Goal: Information Seeking & Learning: Learn about a topic

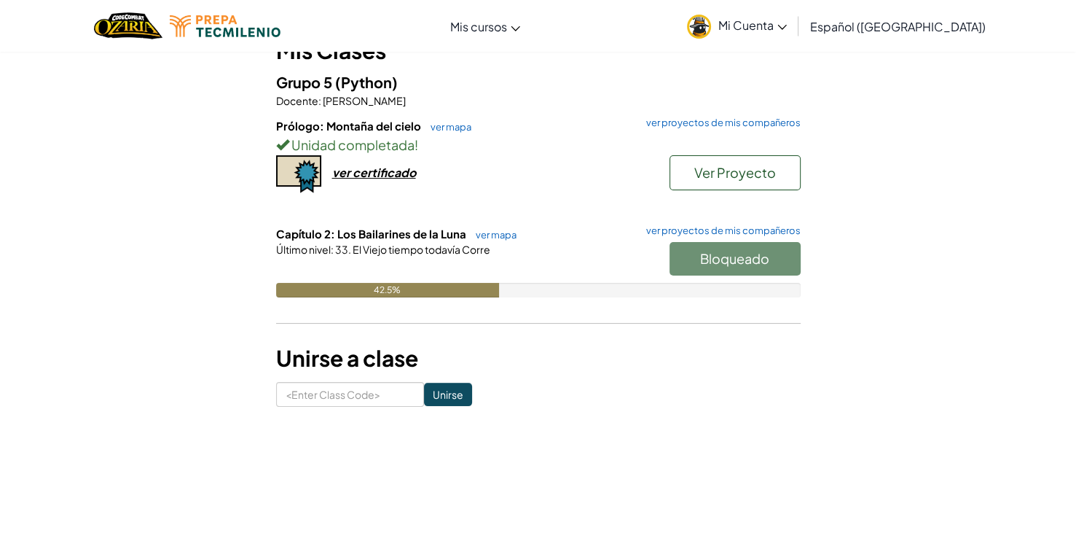
scroll to position [137, 0]
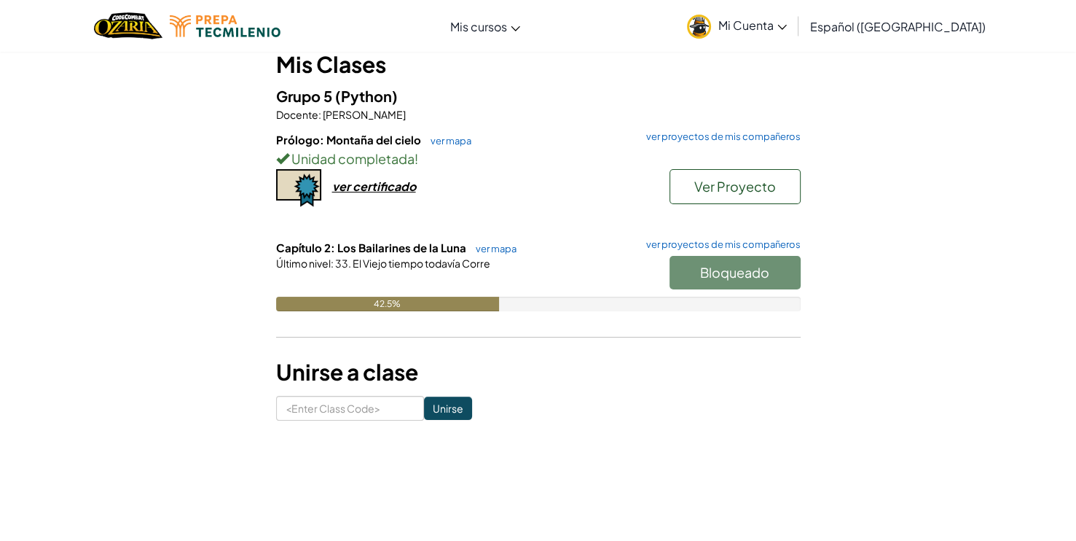
click at [700, 266] on div "Bloqueado" at bounding box center [728, 276] width 146 height 41
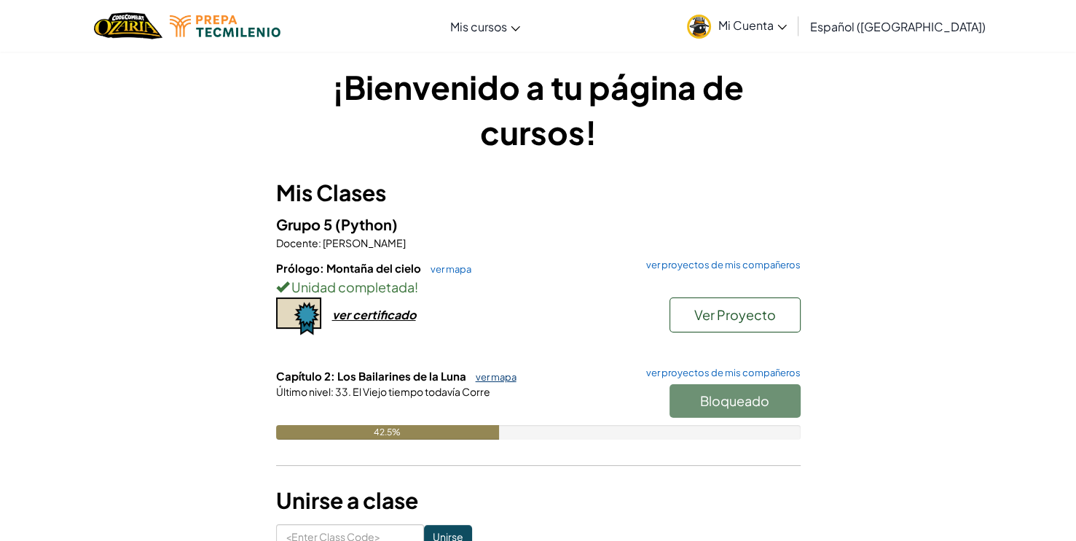
scroll to position [5, 0]
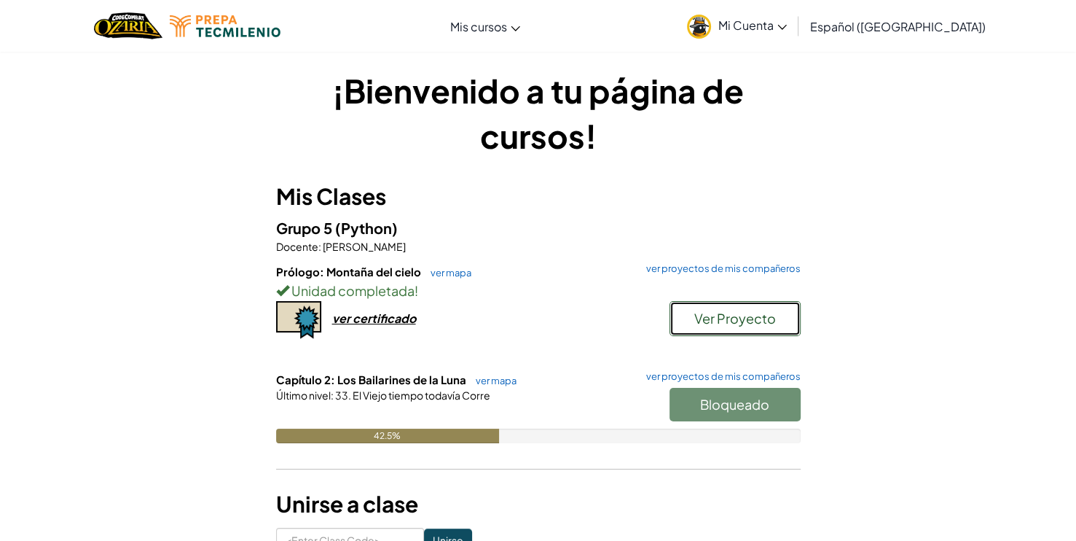
click at [703, 324] on span "Ver Proyecto" at bounding box center [735, 318] width 82 height 17
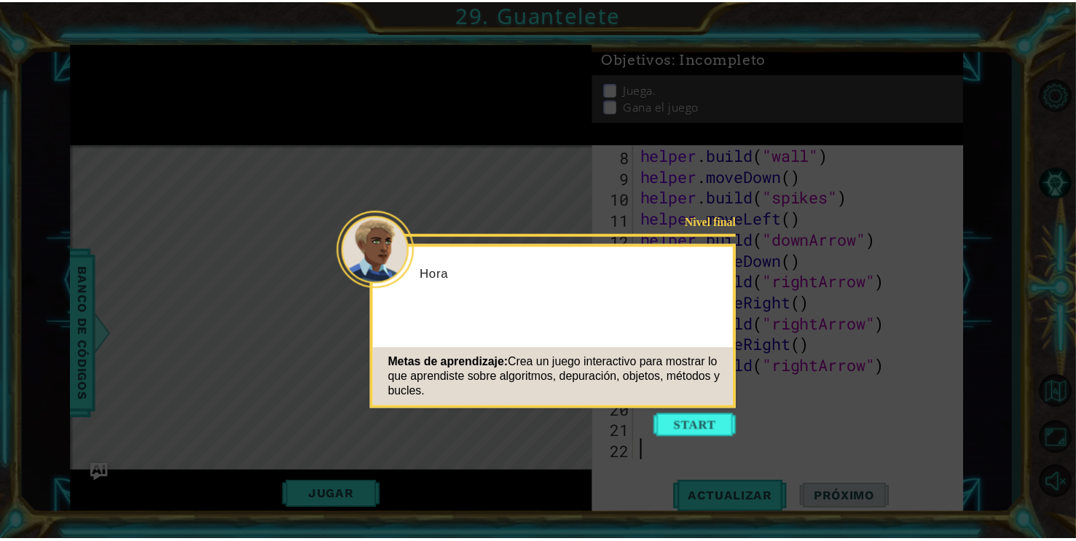
scroll to position [189, 0]
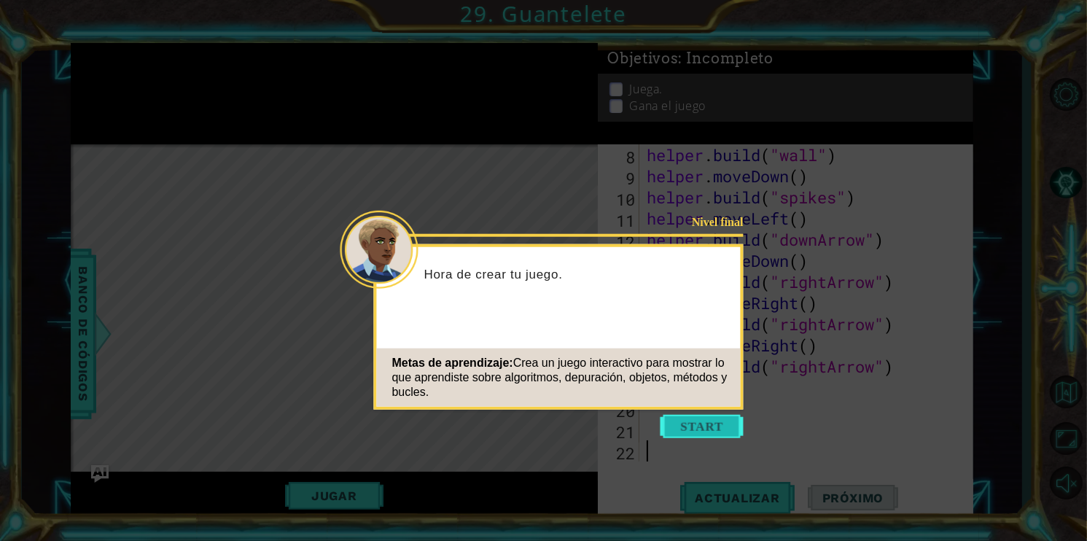
click at [721, 419] on button "Start" at bounding box center [701, 426] width 83 height 23
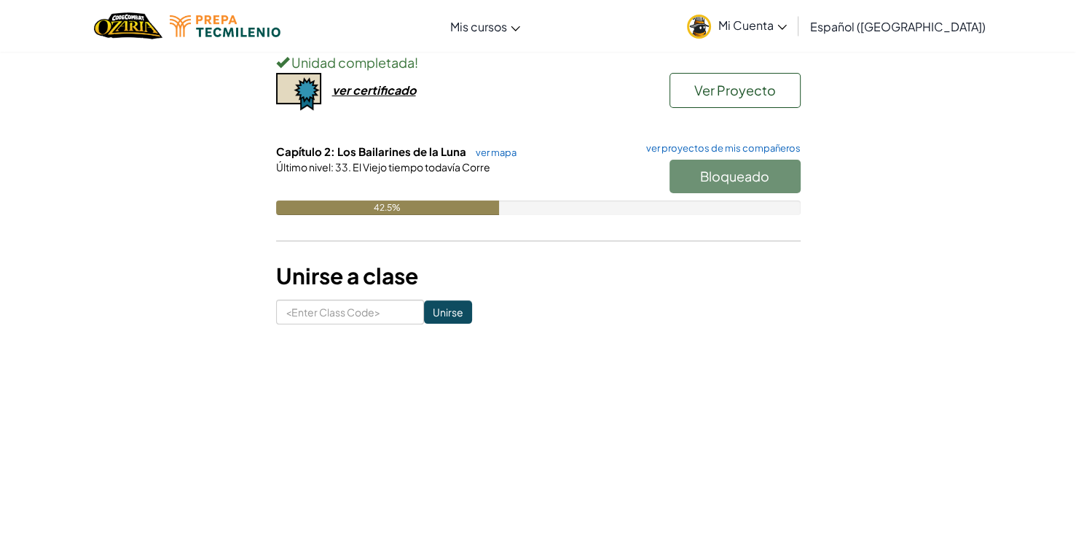
scroll to position [233, 0]
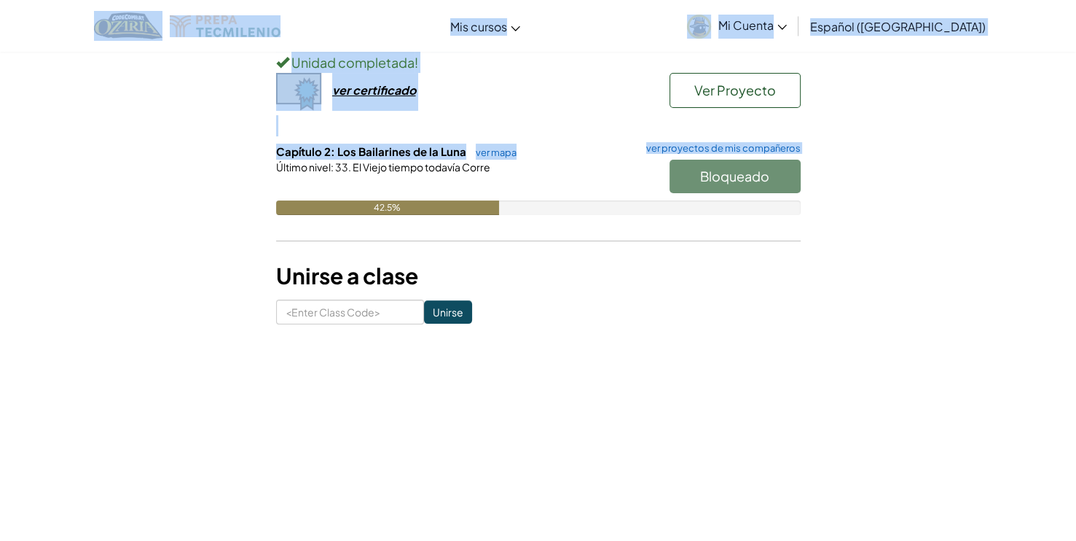
click at [713, 191] on div "Bloqueado" at bounding box center [728, 180] width 146 height 41
click at [713, 187] on div "Bloqueado" at bounding box center [728, 180] width 146 height 41
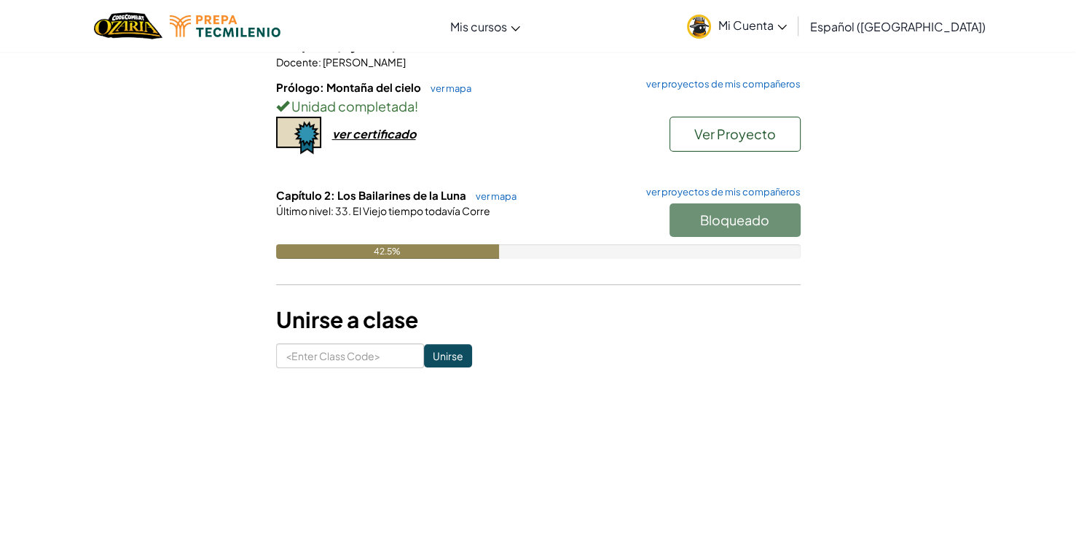
scroll to position [189, 0]
click at [684, 194] on link "ver proyectos de mis compañeros" at bounding box center [720, 191] width 162 height 9
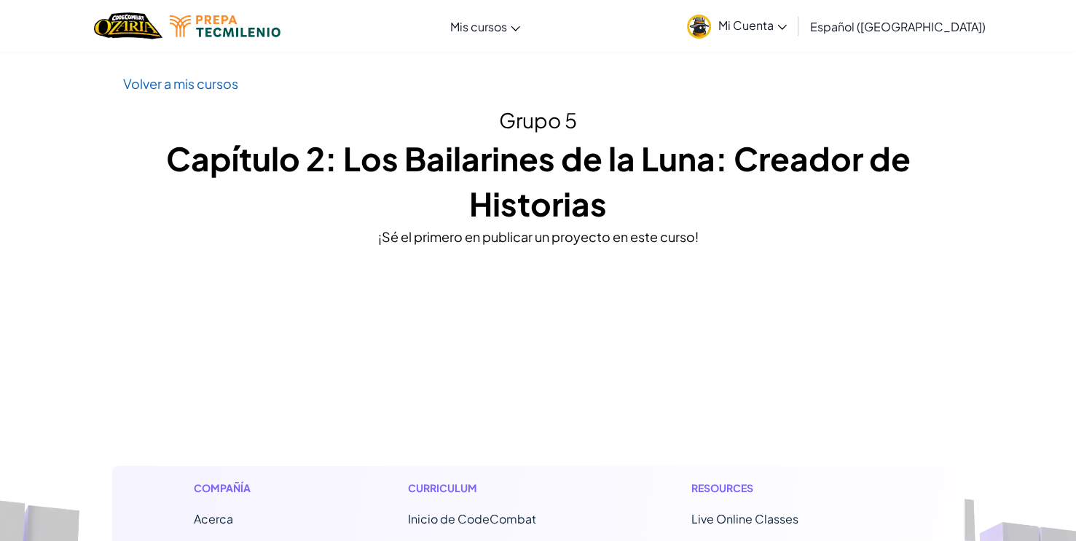
click at [684, 194] on h1 "Capítulo 2: Los Bailarines de la Luna: Creador de Historias" at bounding box center [538, 181] width 831 height 90
